Goal: Answer question/provide support

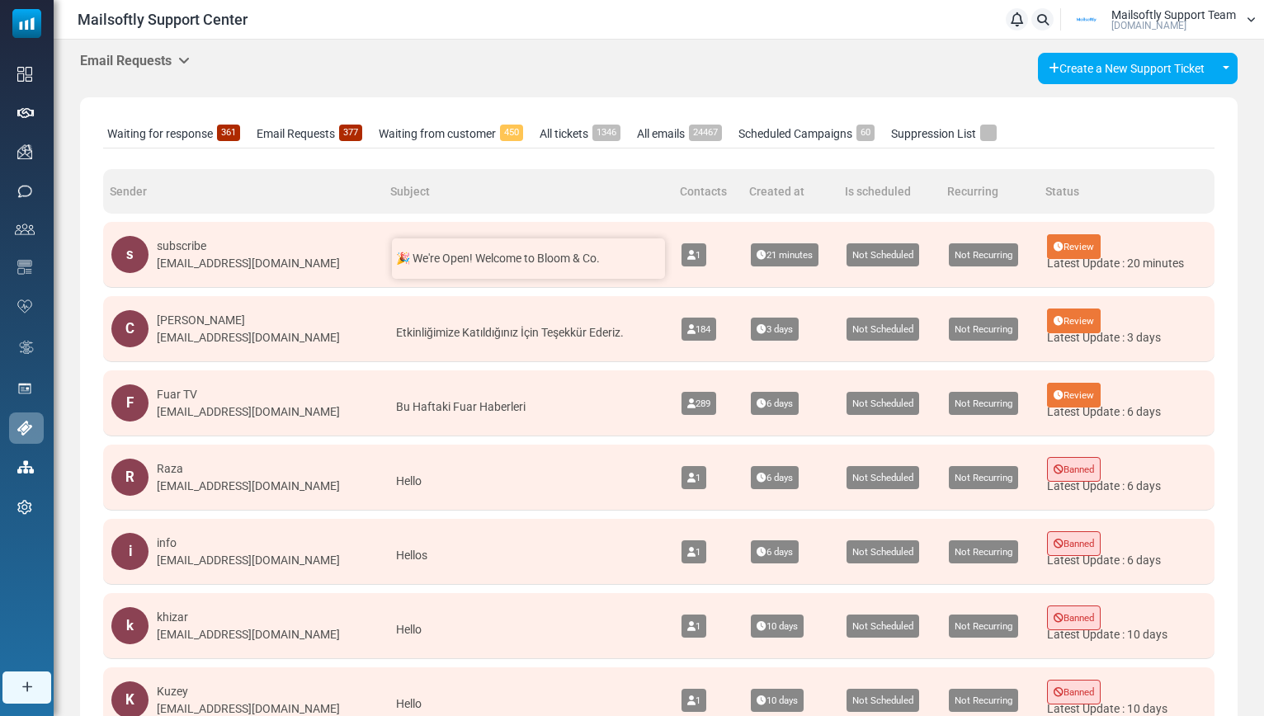
click at [510, 263] on span "🎉 We're Open! Welcome to Bloom & Co." at bounding box center [498, 258] width 204 height 13
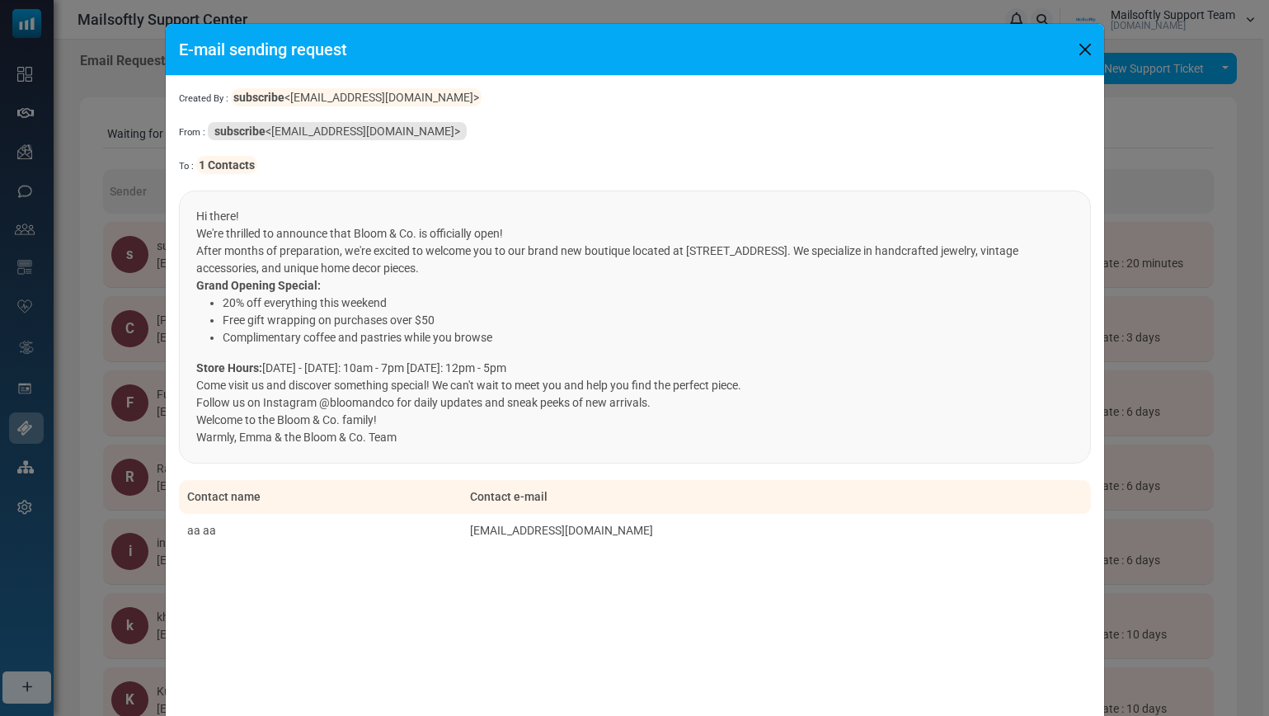
click at [1082, 45] on button "Close" at bounding box center [1085, 49] width 25 height 25
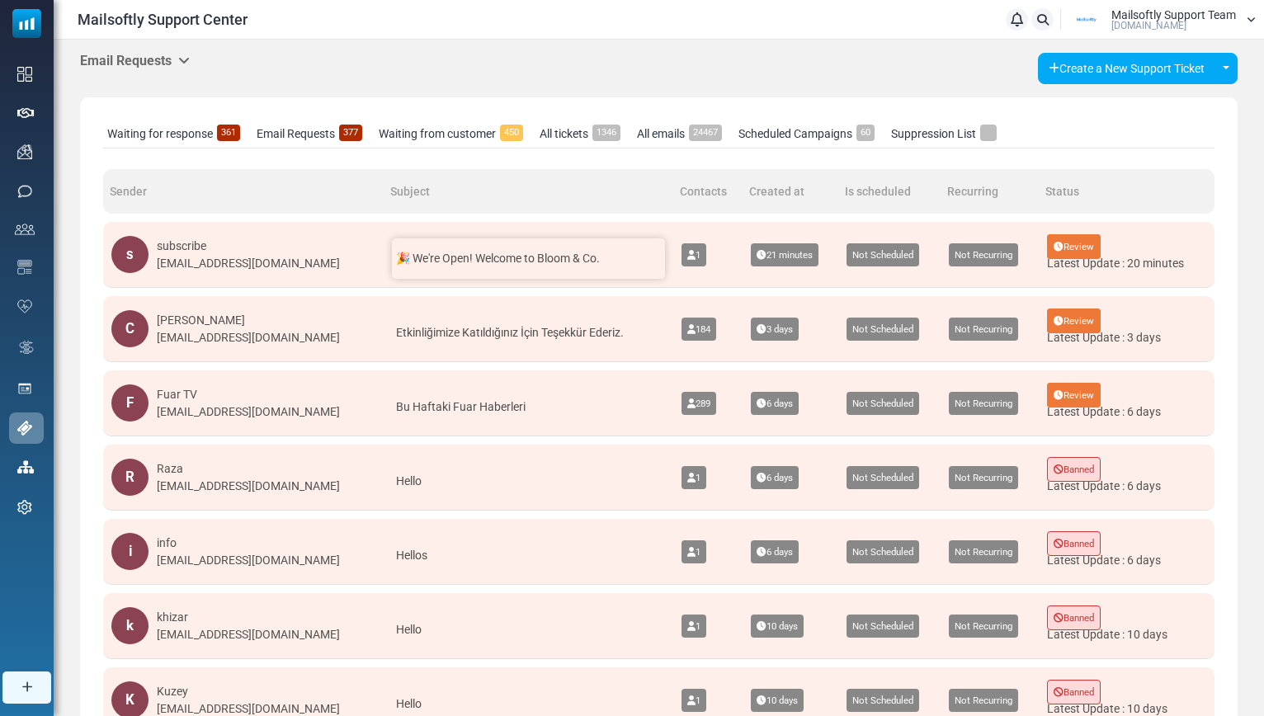
click at [528, 262] on span "🎉 We're Open! Welcome to Bloom & Co." at bounding box center [498, 258] width 204 height 13
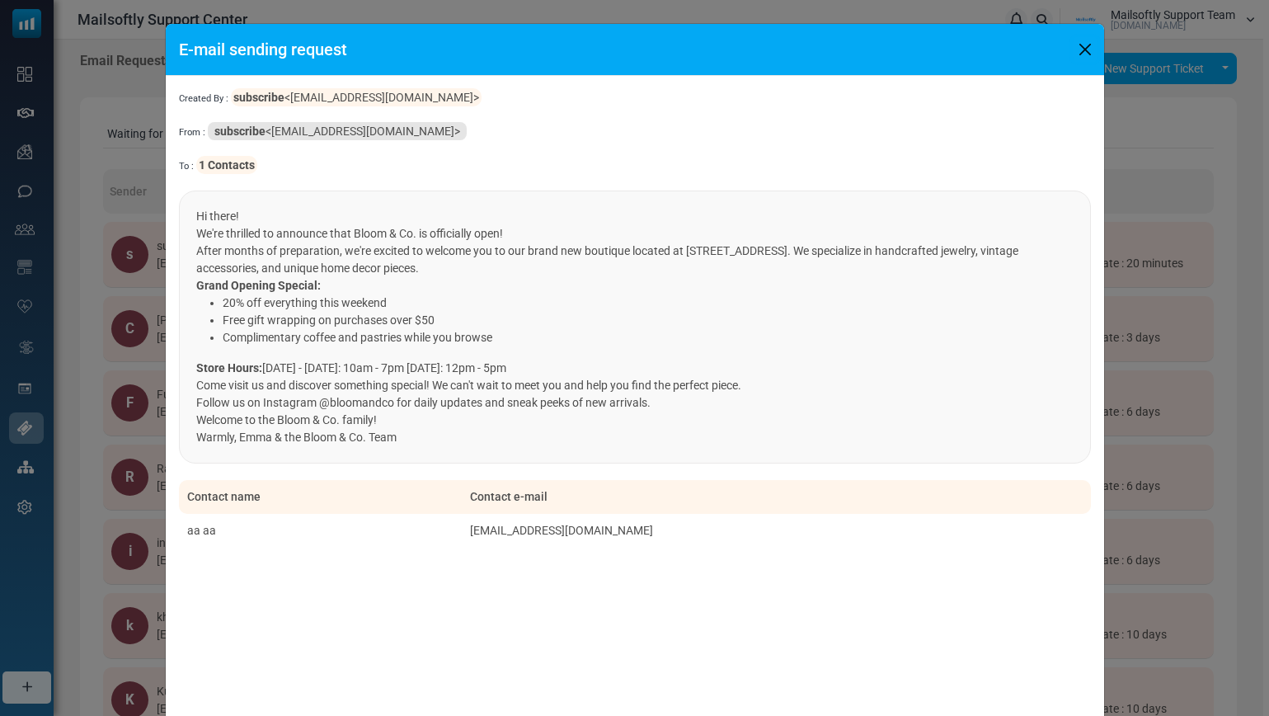
click at [1085, 44] on button "Close" at bounding box center [1085, 49] width 25 height 25
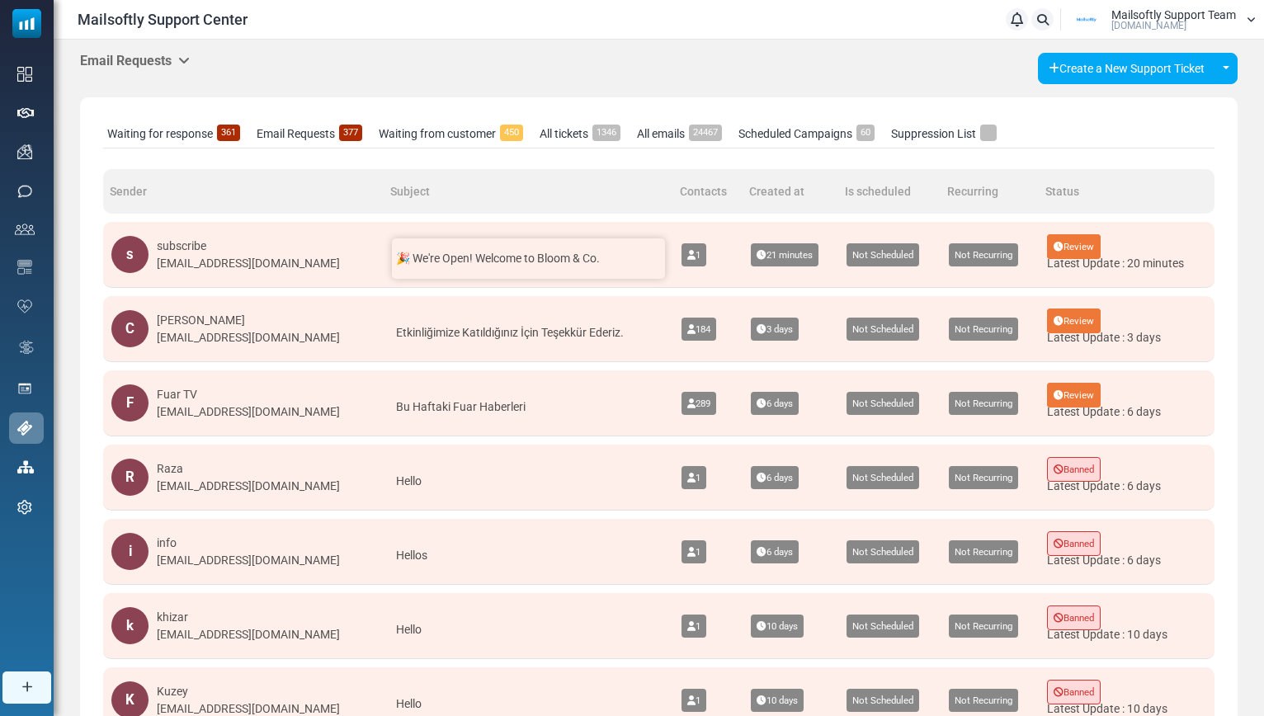
click at [476, 265] on span "🎉 We're Open! Welcome to Bloom & Co." at bounding box center [498, 258] width 204 height 13
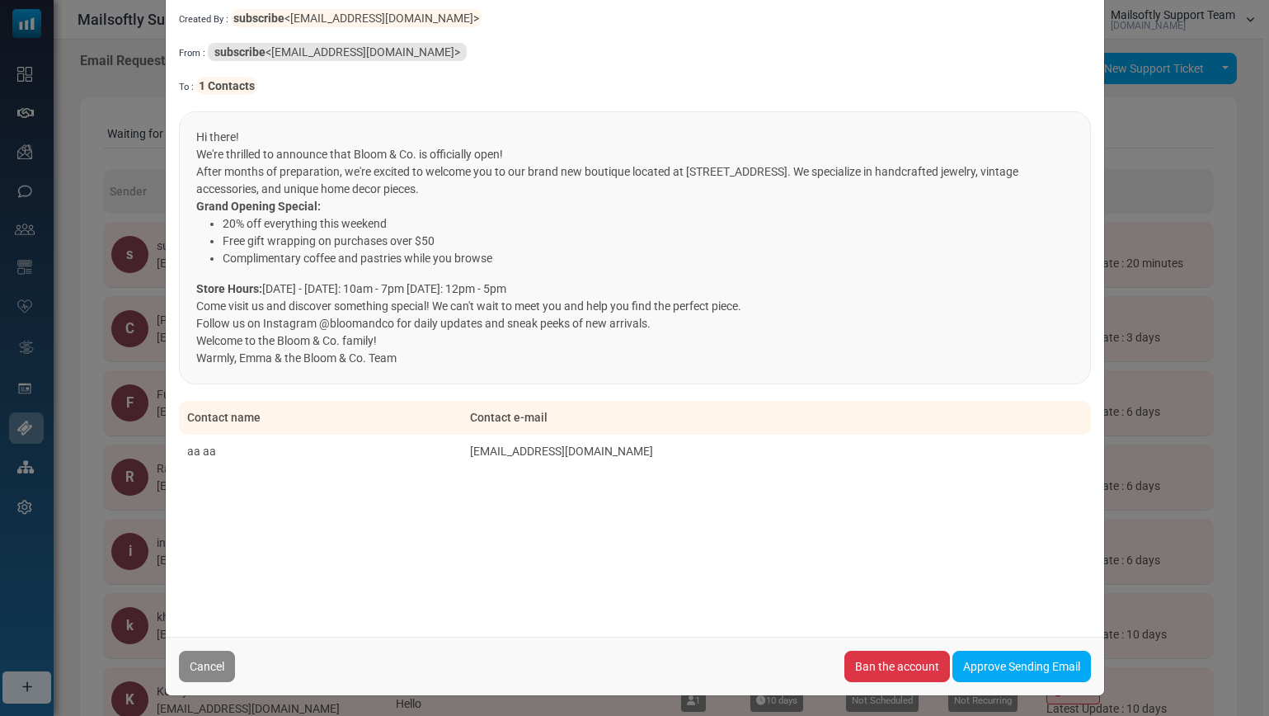
scroll to position [82, 0]
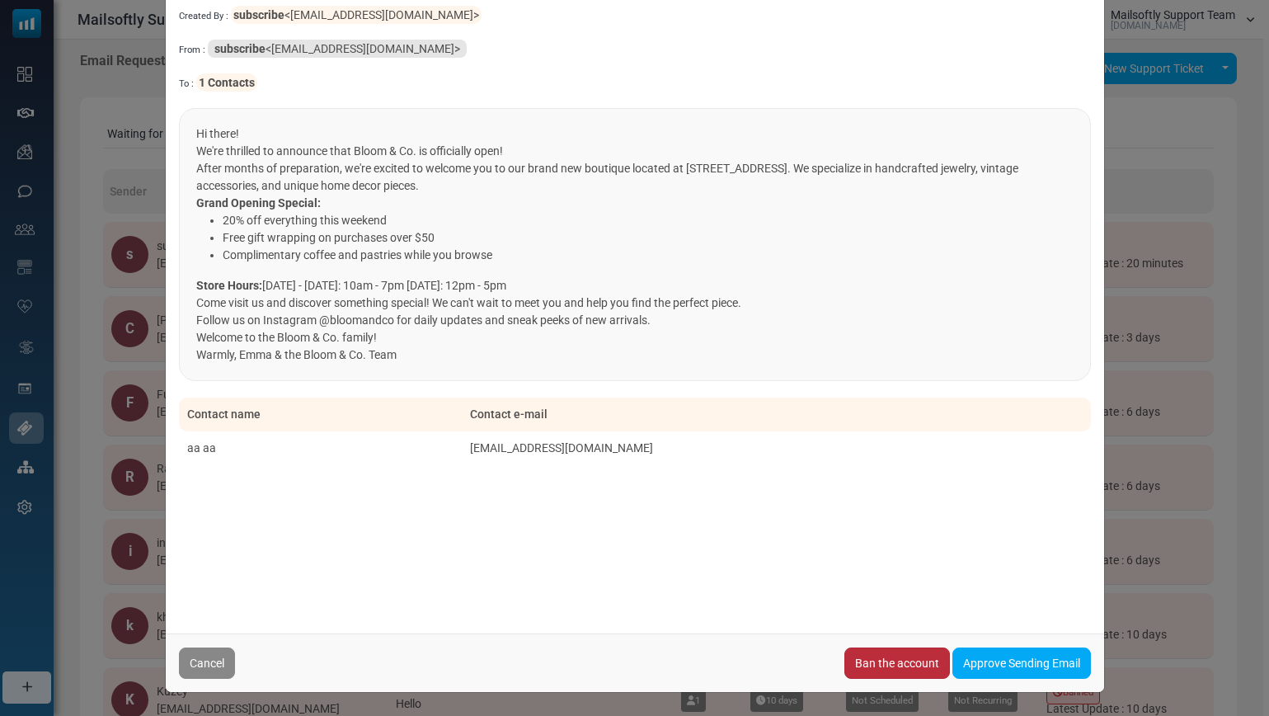
click at [883, 669] on link "Ban the account" at bounding box center [898, 662] width 106 height 31
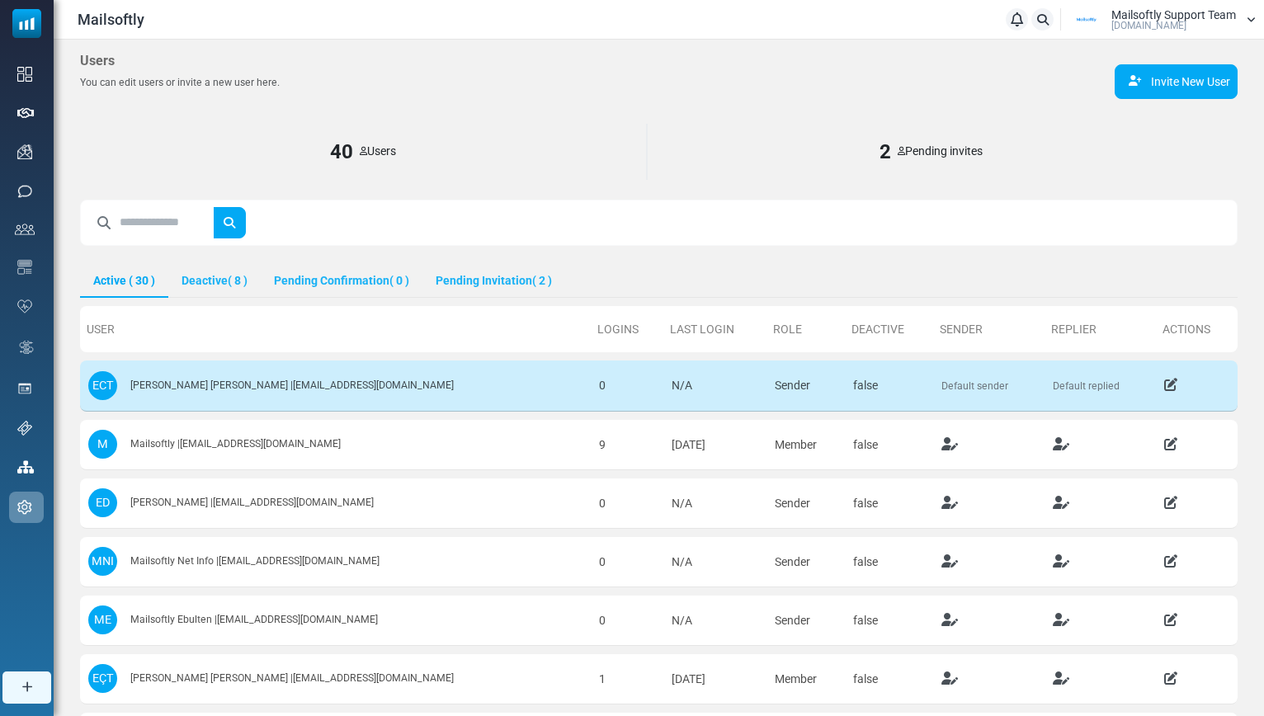
click at [157, 216] on input "text" at bounding box center [167, 222] width 94 height 31
click at [213, 207] on button "submit" at bounding box center [229, 222] width 33 height 31
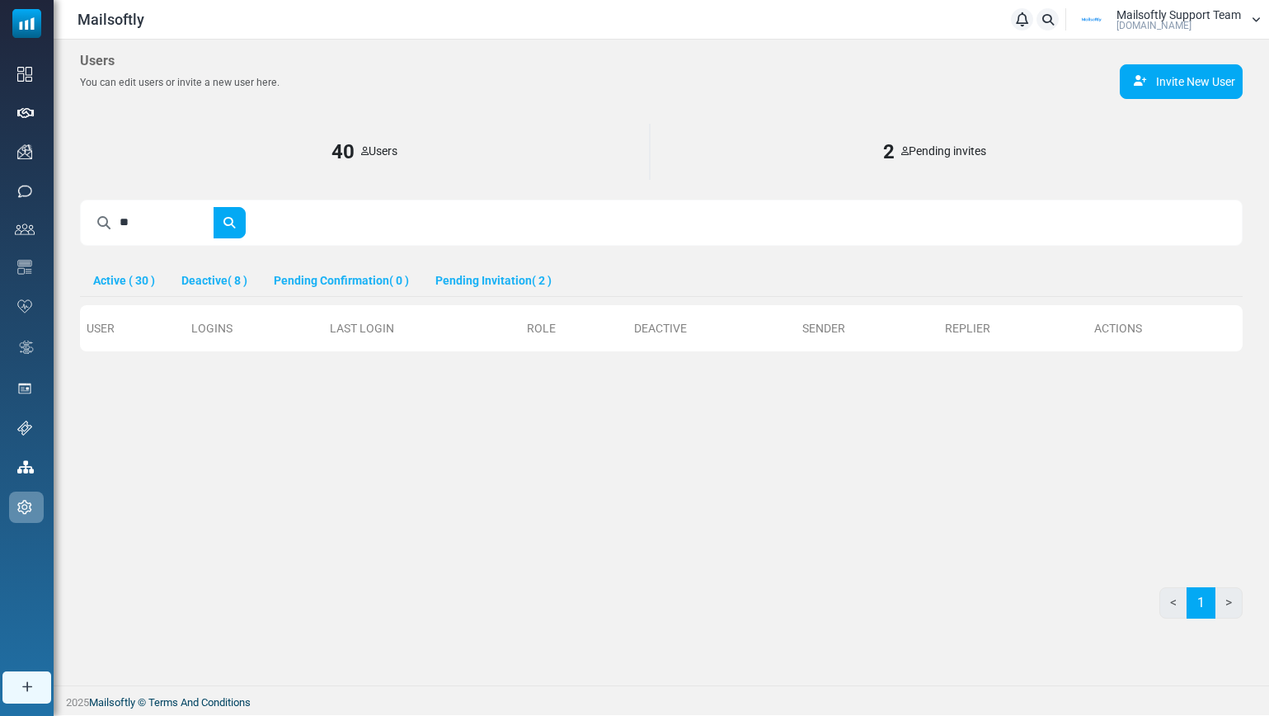
type input "*"
click at [135, 169] on div "40 Users" at bounding box center [365, 152] width 570 height 56
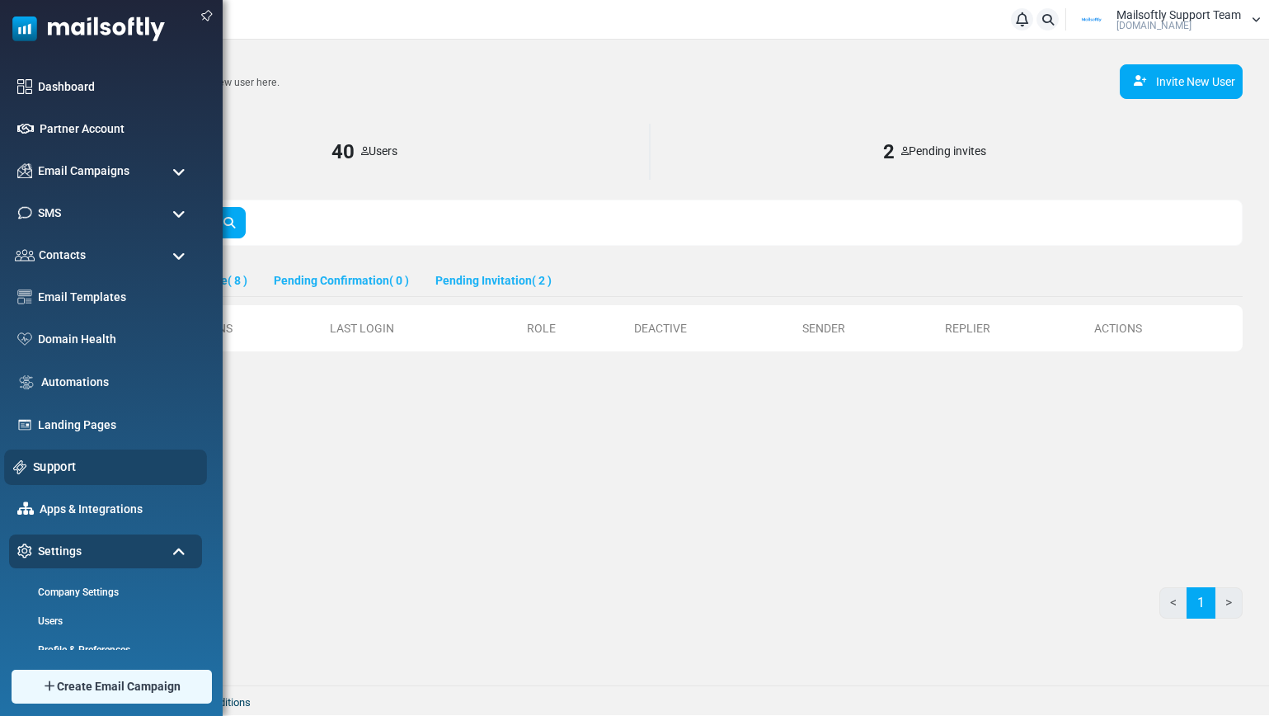
click at [48, 472] on link "Support" at bounding box center [115, 467] width 165 height 18
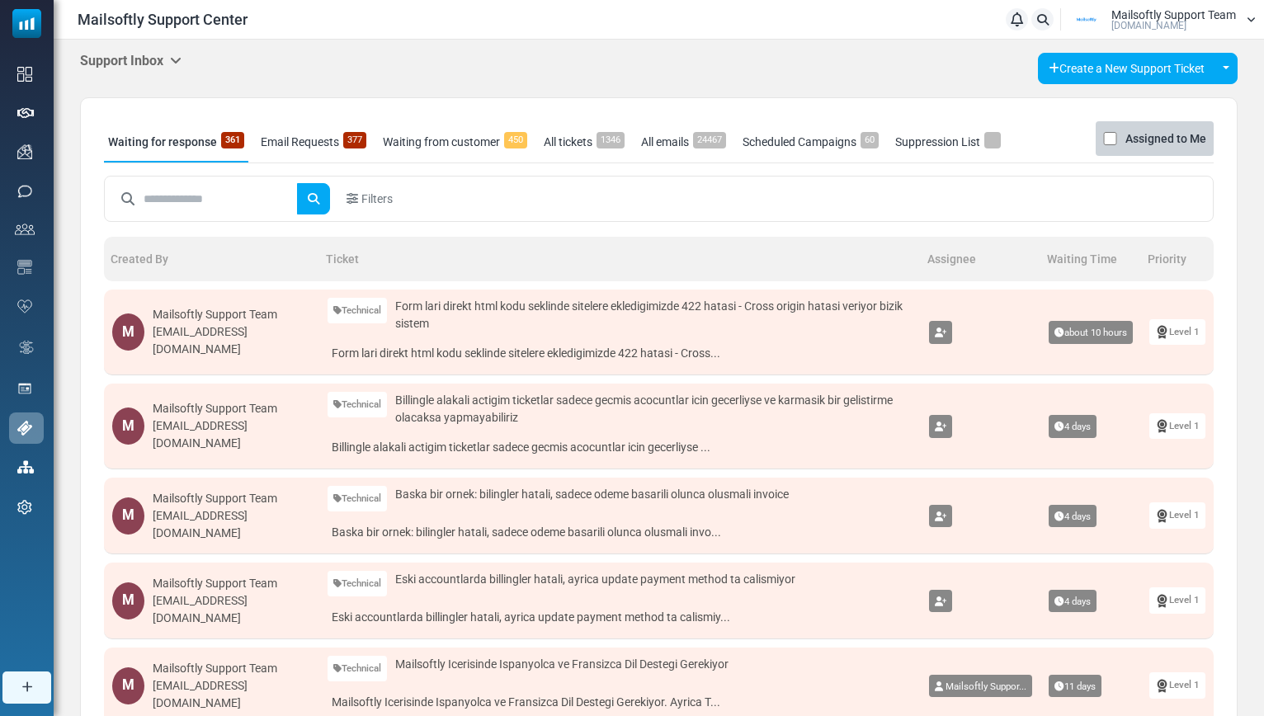
click at [177, 60] on icon at bounding box center [176, 60] width 12 height 13
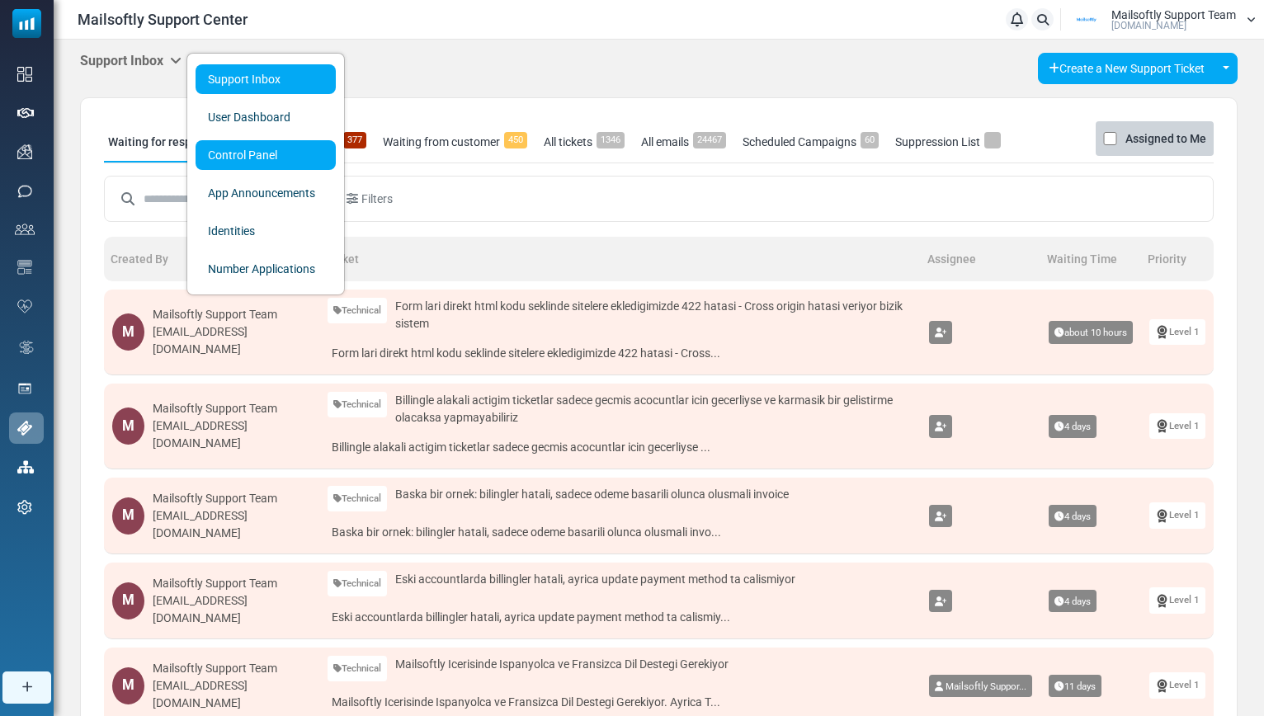
click at [239, 160] on link "Control Panel" at bounding box center [265, 155] width 140 height 30
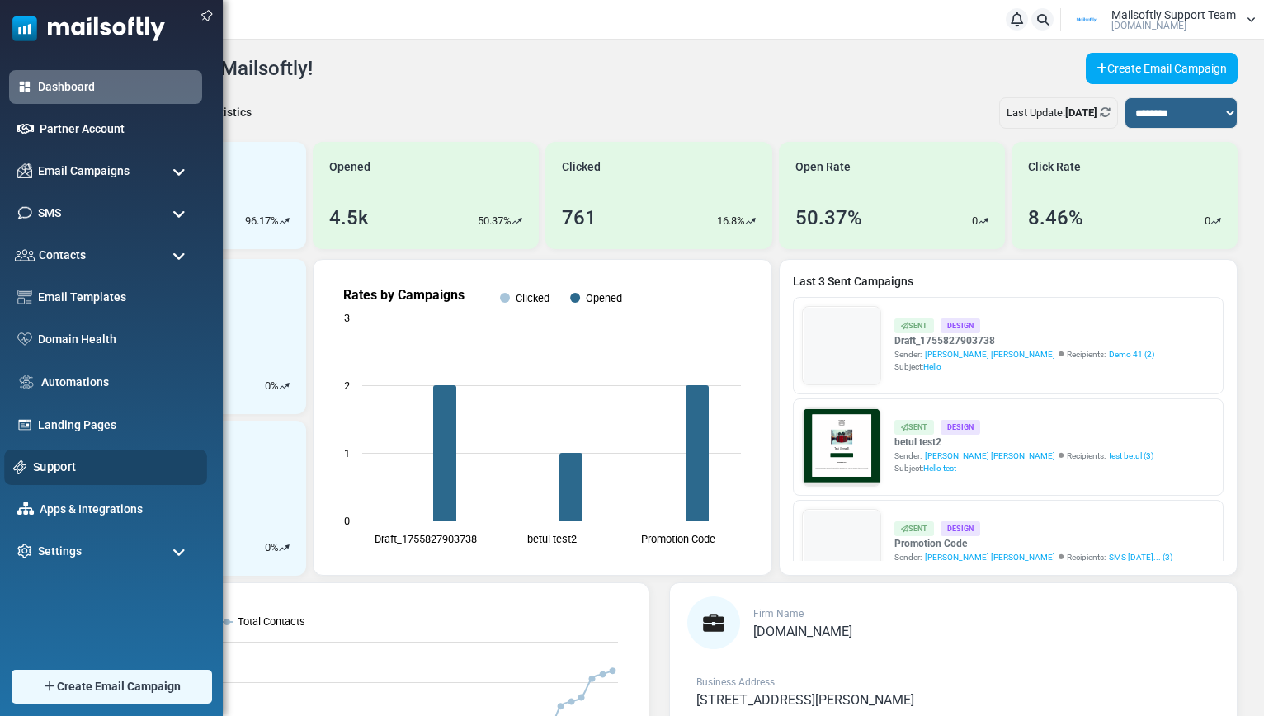
click at [50, 466] on link "Support" at bounding box center [115, 467] width 165 height 18
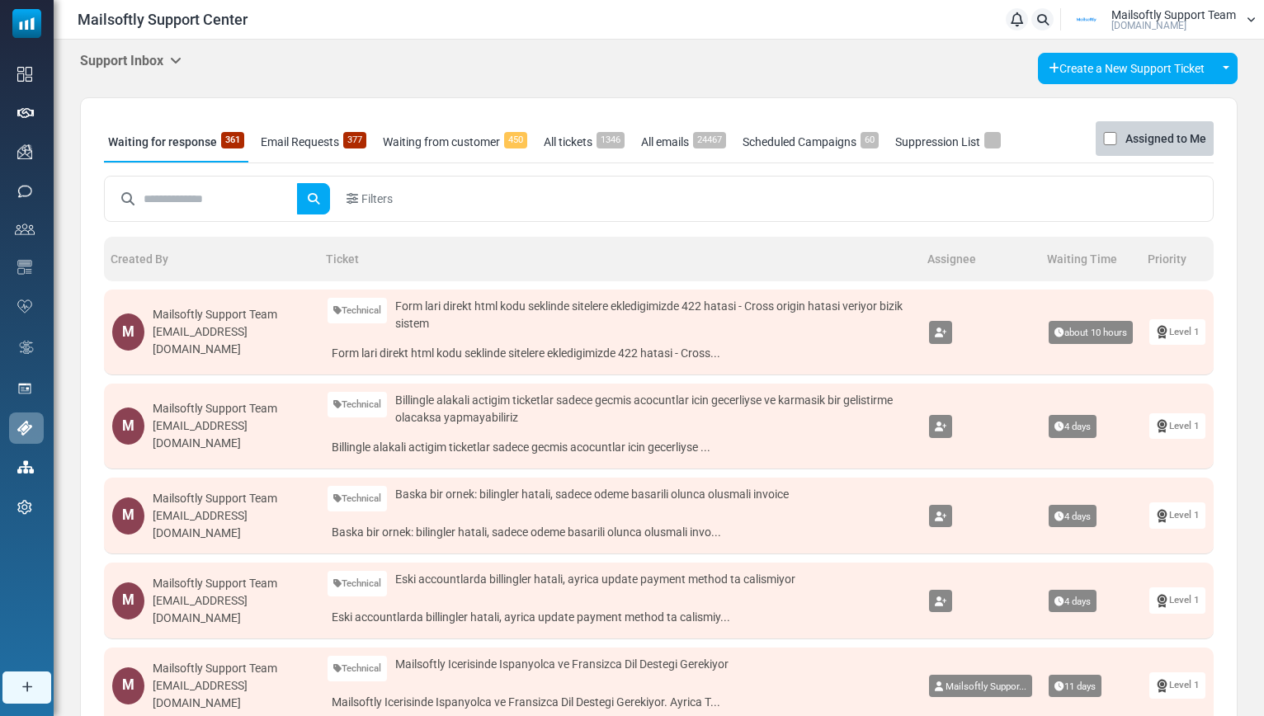
click at [177, 63] on icon at bounding box center [176, 60] width 12 height 13
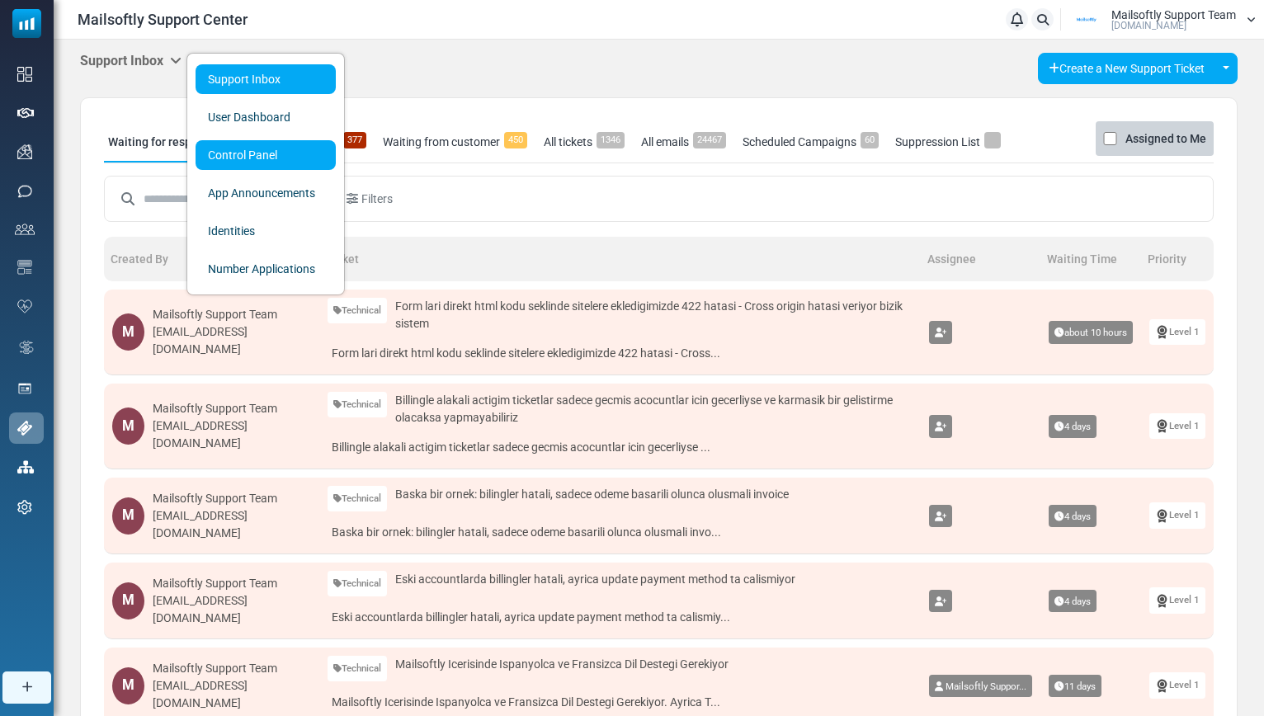
click at [211, 155] on link "Control Panel" at bounding box center [265, 155] width 140 height 30
